Goal: Transaction & Acquisition: Purchase product/service

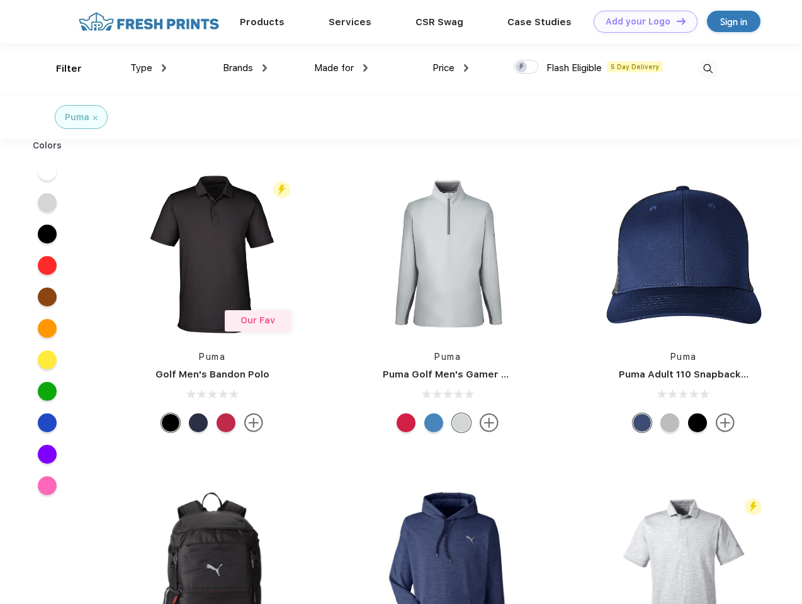
click at [641, 21] on link "Add your Logo Design Tool" at bounding box center [646, 22] width 104 height 22
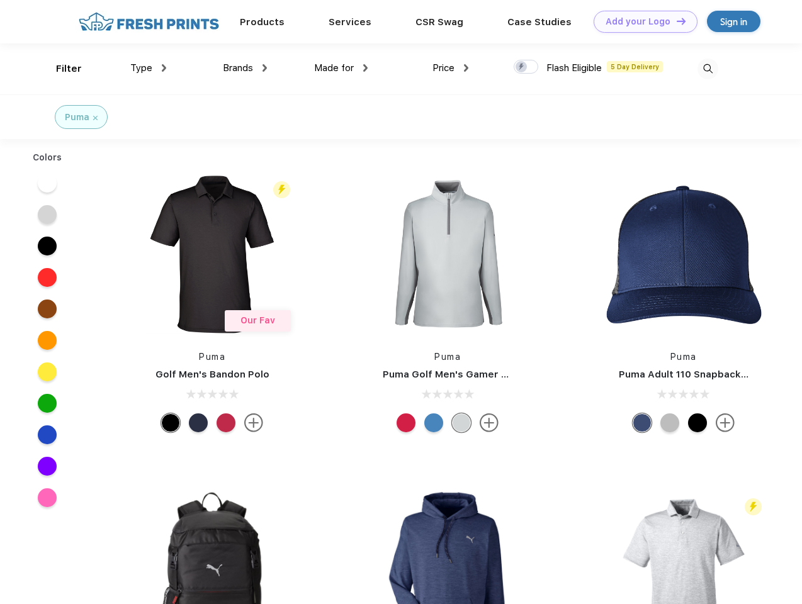
click at [0, 0] on div "Design Tool" at bounding box center [0, 0] width 0 height 0
click at [675, 21] on link "Add your Logo Design Tool" at bounding box center [646, 22] width 104 height 22
click at [60, 69] on div "Filter" at bounding box center [69, 69] width 26 height 14
click at [149, 68] on span "Type" at bounding box center [141, 67] width 22 height 11
click at [245, 68] on span "Brands" at bounding box center [238, 67] width 30 height 11
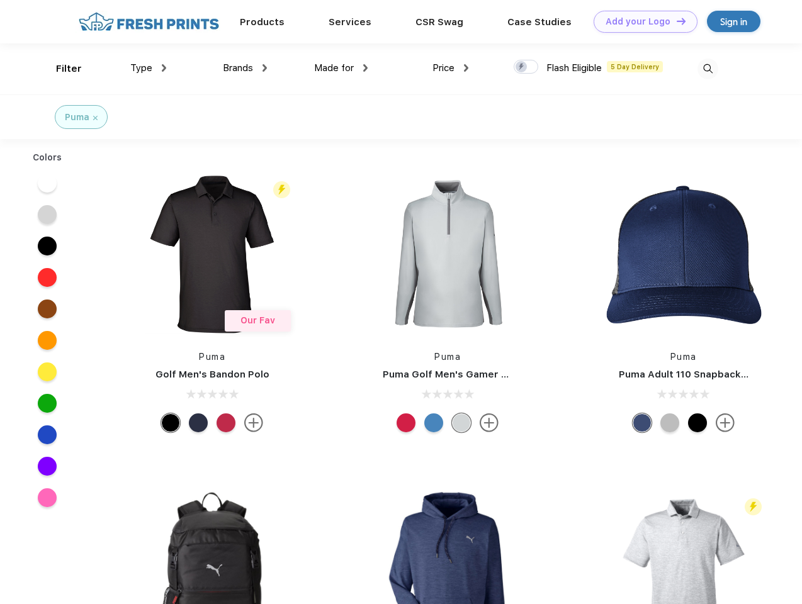
click at [341, 68] on span "Made for" at bounding box center [334, 67] width 40 height 11
click at [451, 68] on span "Price" at bounding box center [443, 67] width 22 height 11
click at [526, 67] on div at bounding box center [526, 67] width 25 height 14
click at [522, 67] on input "checkbox" at bounding box center [518, 63] width 8 height 8
click at [707, 69] on img at bounding box center [707, 69] width 21 height 21
